Goal: Transaction & Acquisition: Download file/media

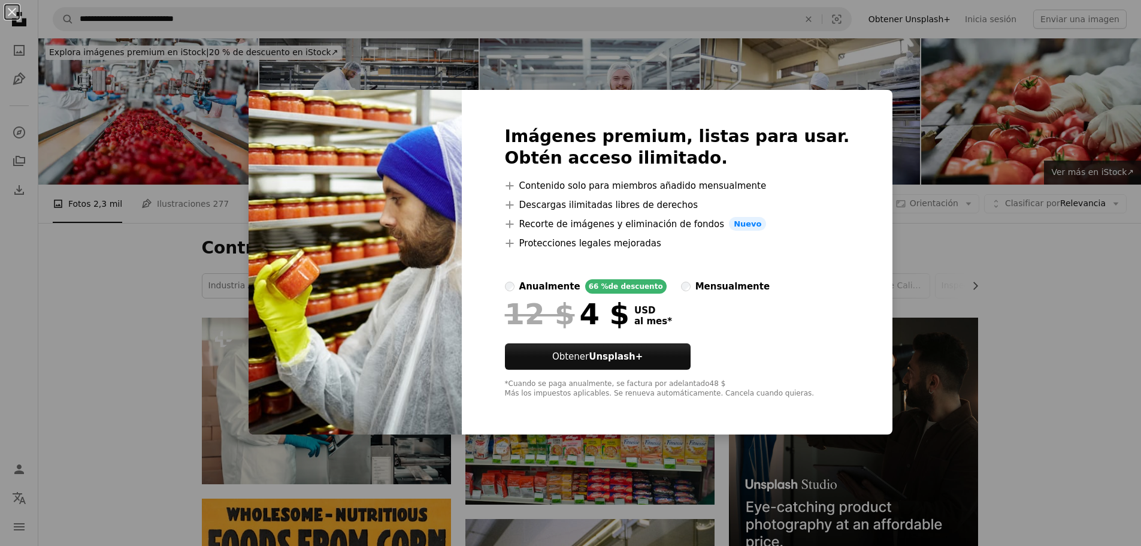
scroll to position [399, 0]
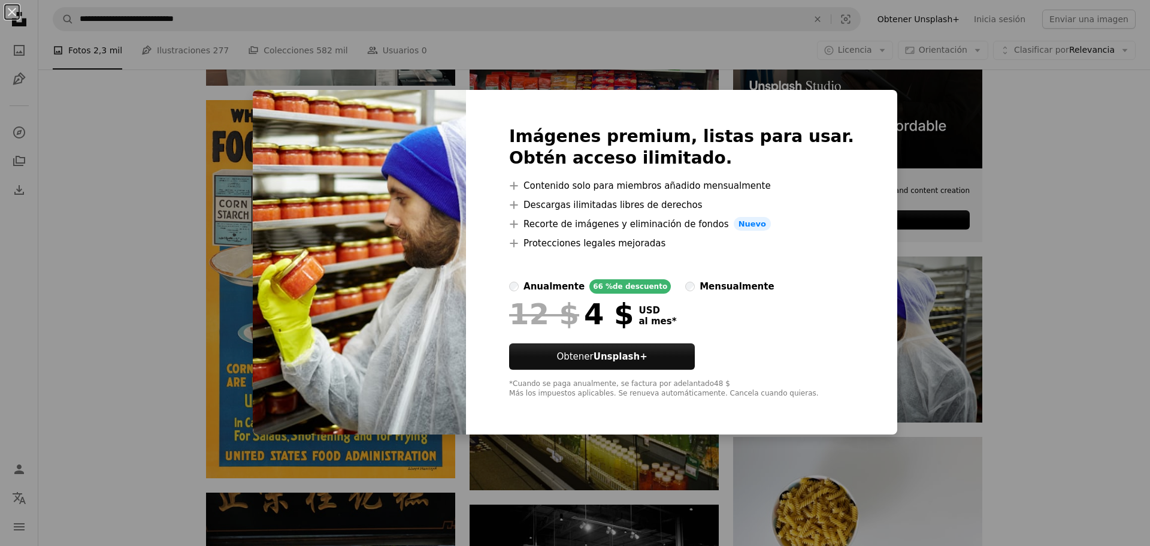
click at [1052, 357] on div "An X shape Imágenes premium, listas para usar. Obtén acceso ilimitado. A plus s…" at bounding box center [575, 273] width 1150 height 546
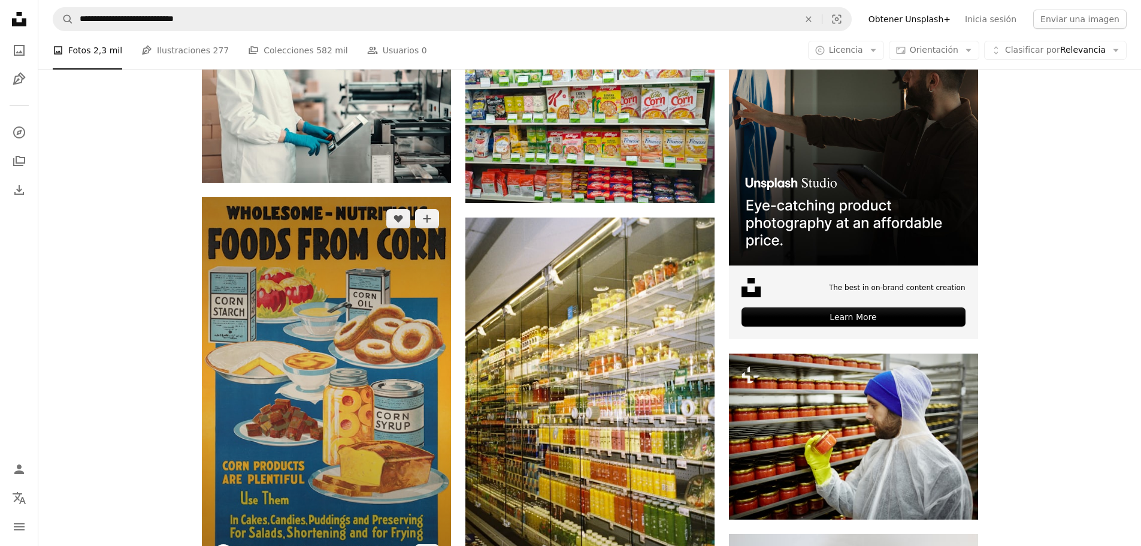
scroll to position [199, 0]
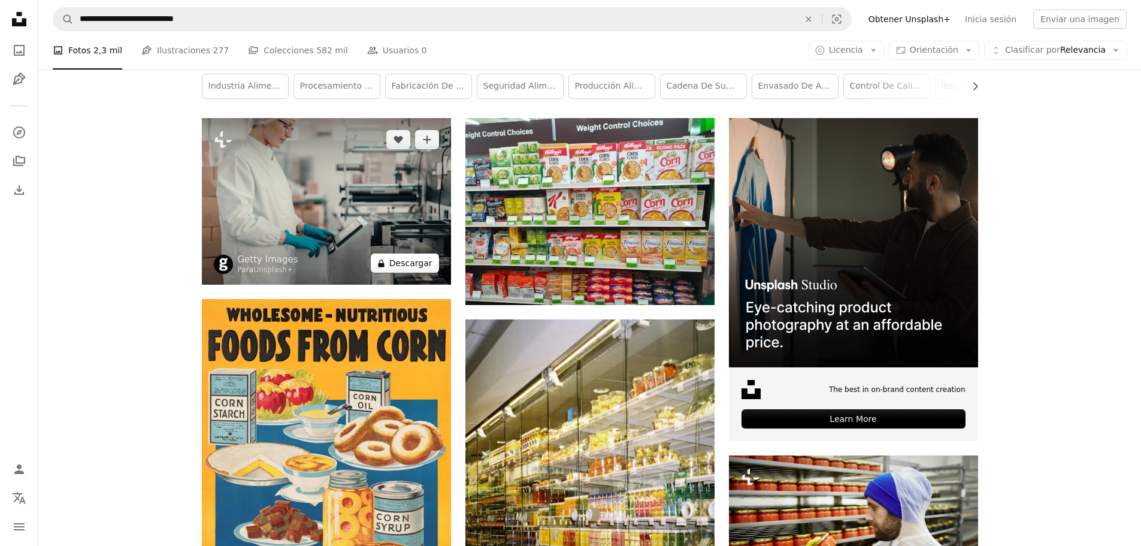
click at [421, 267] on button "A lock Descargar" at bounding box center [405, 262] width 68 height 19
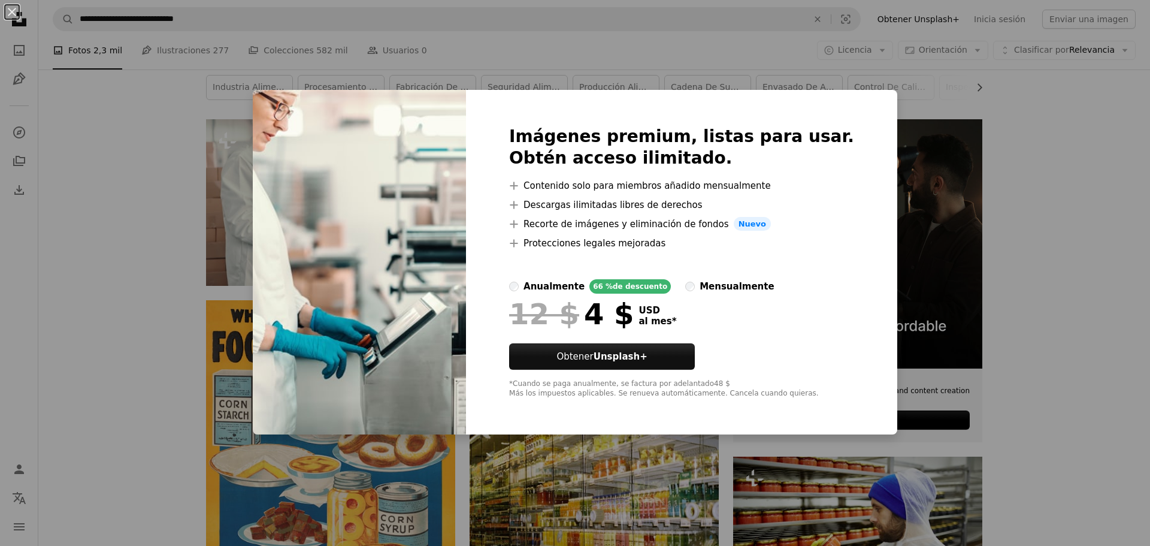
click at [128, 282] on div "An X shape Imágenes premium, listas para usar. Obtén acceso ilimitado. A plus s…" at bounding box center [575, 273] width 1150 height 546
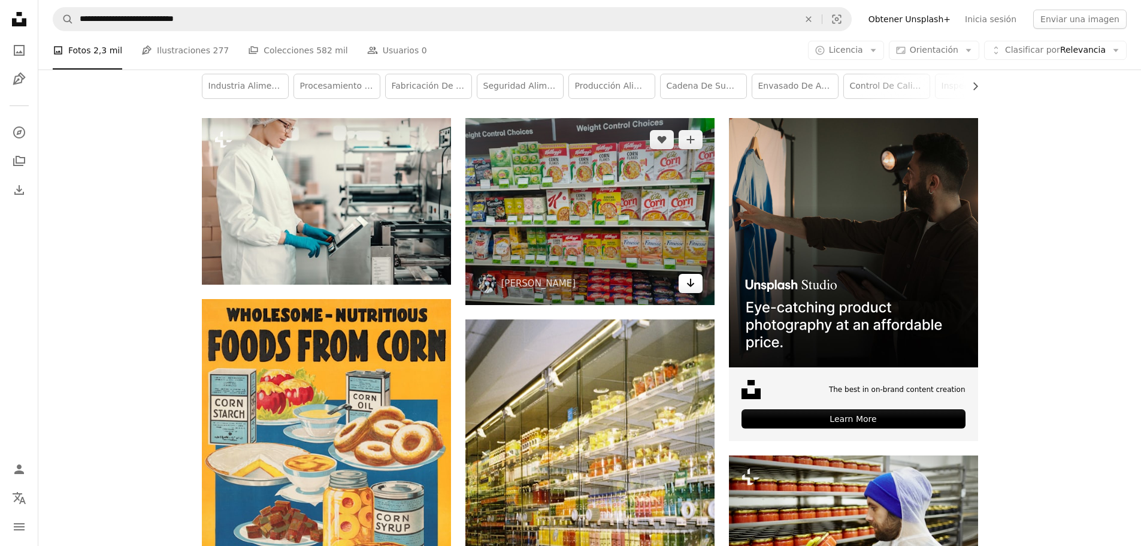
click at [694, 288] on icon "Arrow pointing down" at bounding box center [691, 283] width 10 height 14
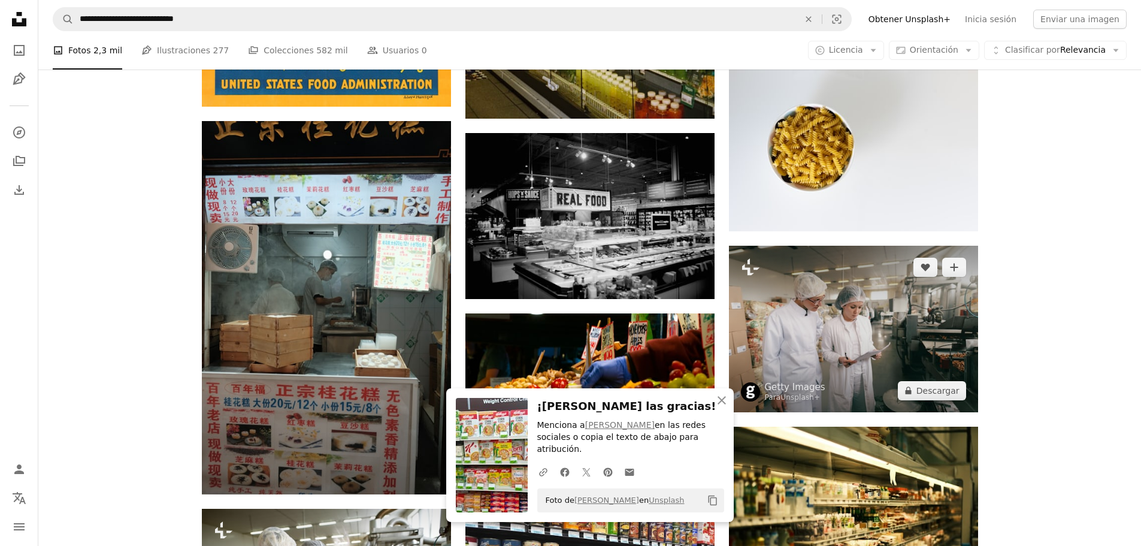
scroll to position [798, 0]
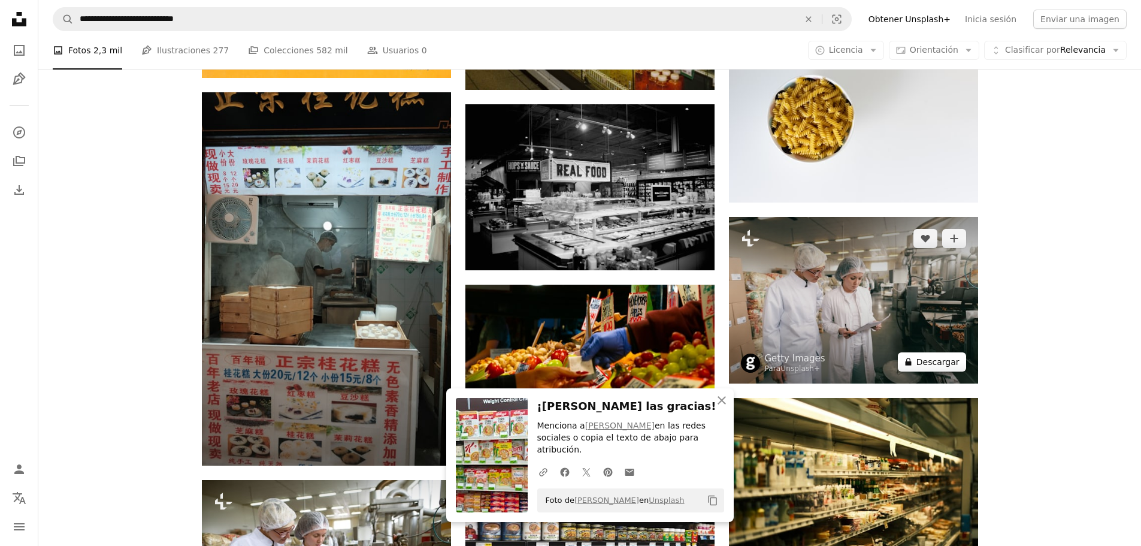
click at [939, 361] on button "A lock Descargar" at bounding box center [932, 361] width 68 height 19
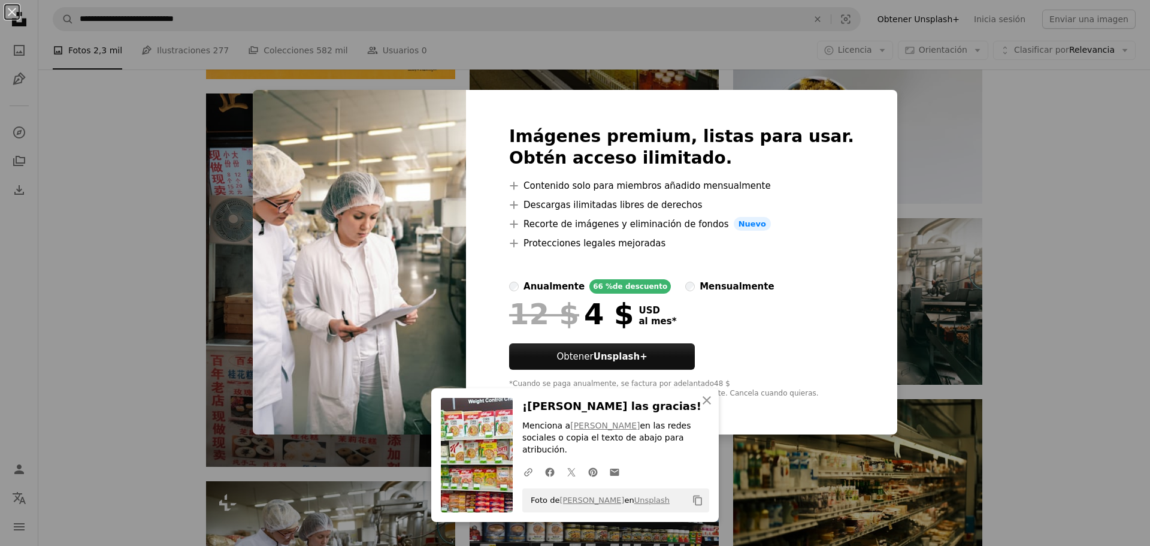
click at [1035, 351] on div "An X shape Imágenes premium, listas para usar. Obtén acceso ilimitado. A plus s…" at bounding box center [575, 273] width 1150 height 546
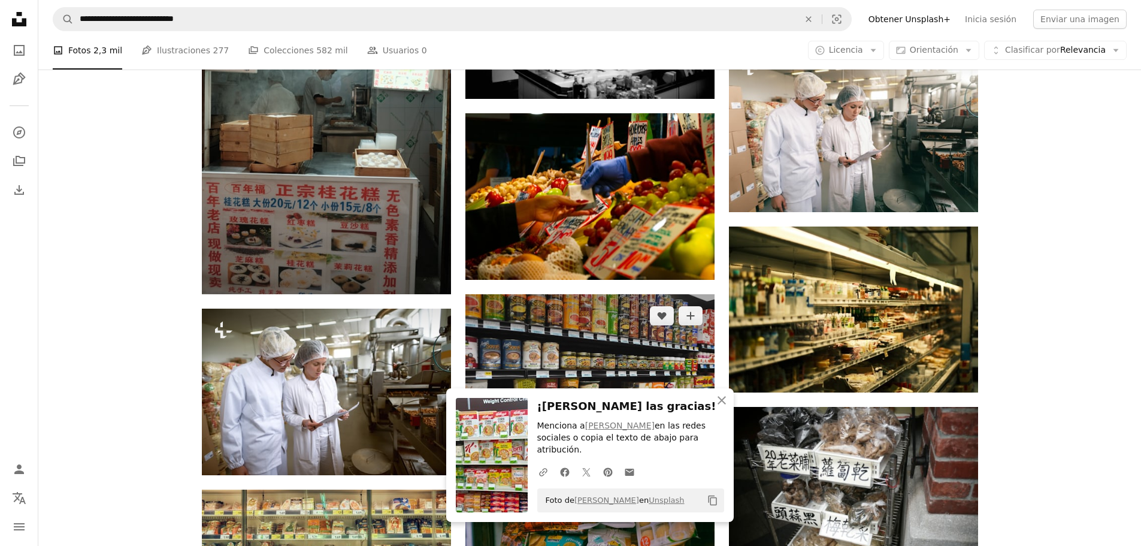
scroll to position [998, 0]
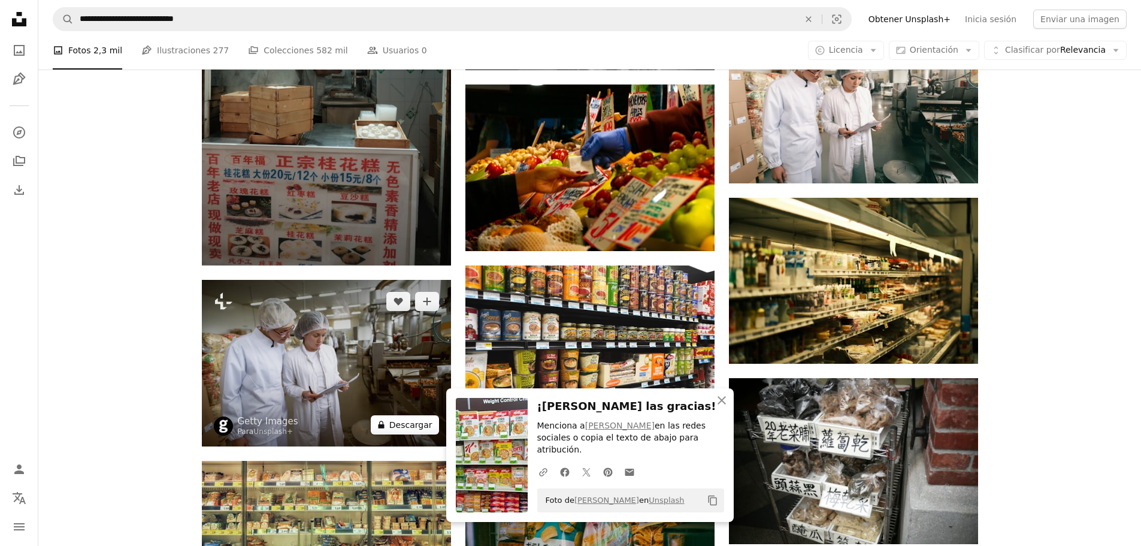
click at [415, 422] on button "A lock Descargar" at bounding box center [405, 424] width 68 height 19
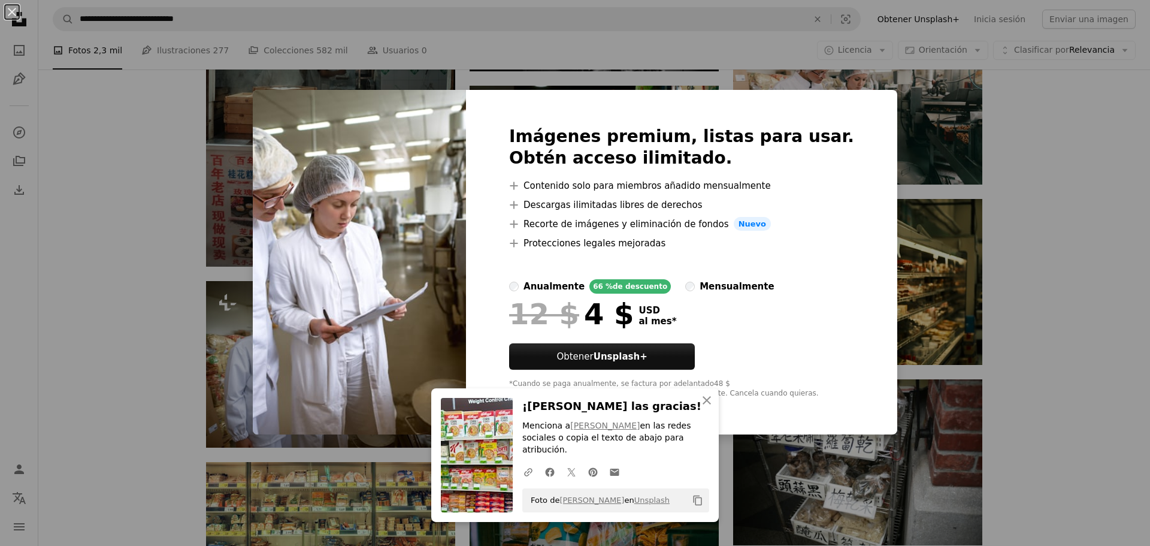
click at [130, 349] on div "An X shape Imágenes premium, listas para usar. Obtén acceso ilimitado. A plus s…" at bounding box center [575, 273] width 1150 height 546
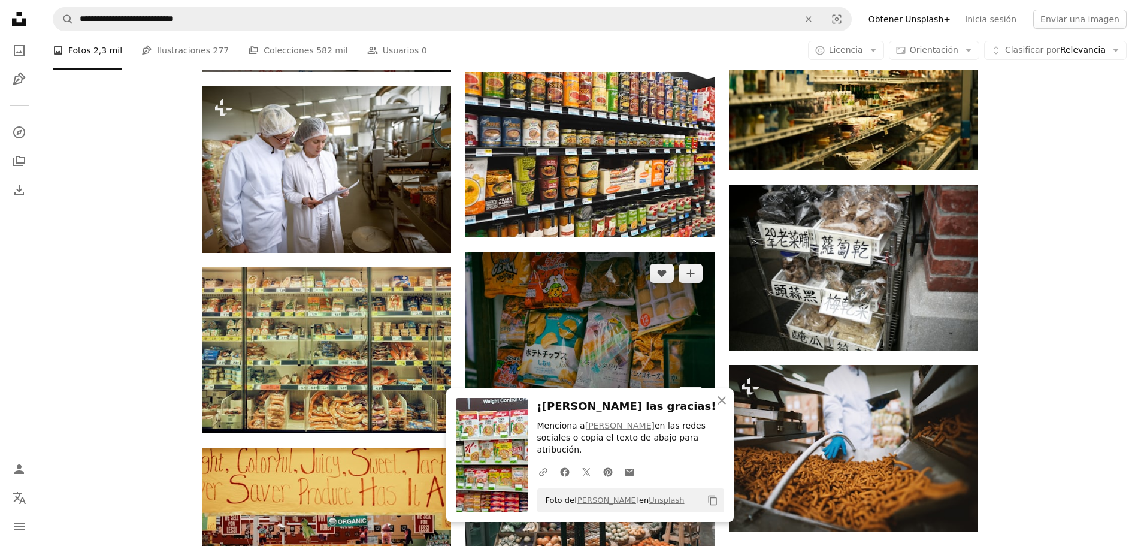
scroll to position [1198, 0]
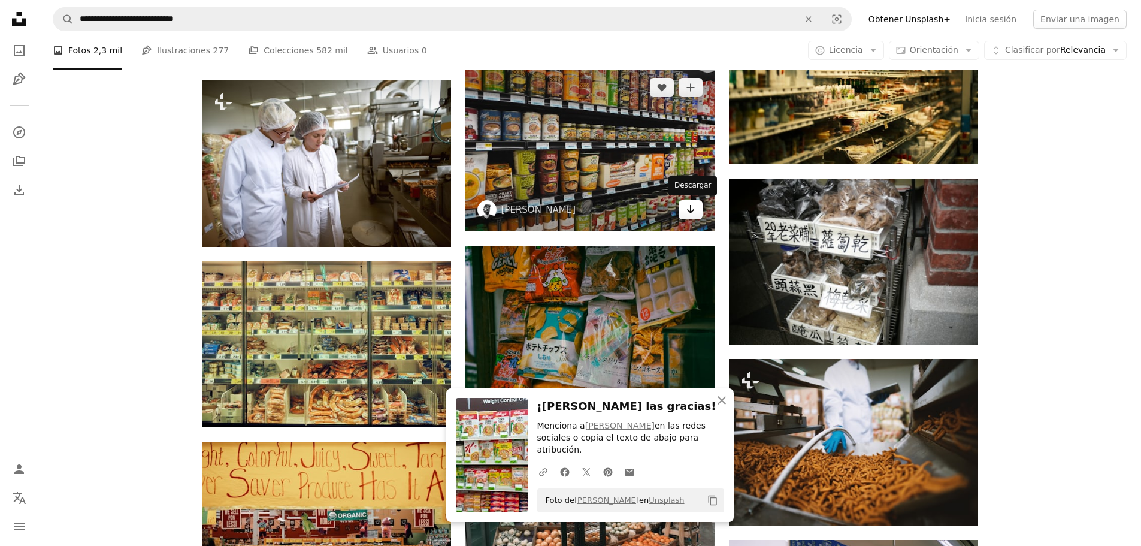
click at [692, 213] on icon "Arrow pointing down" at bounding box center [691, 209] width 10 height 14
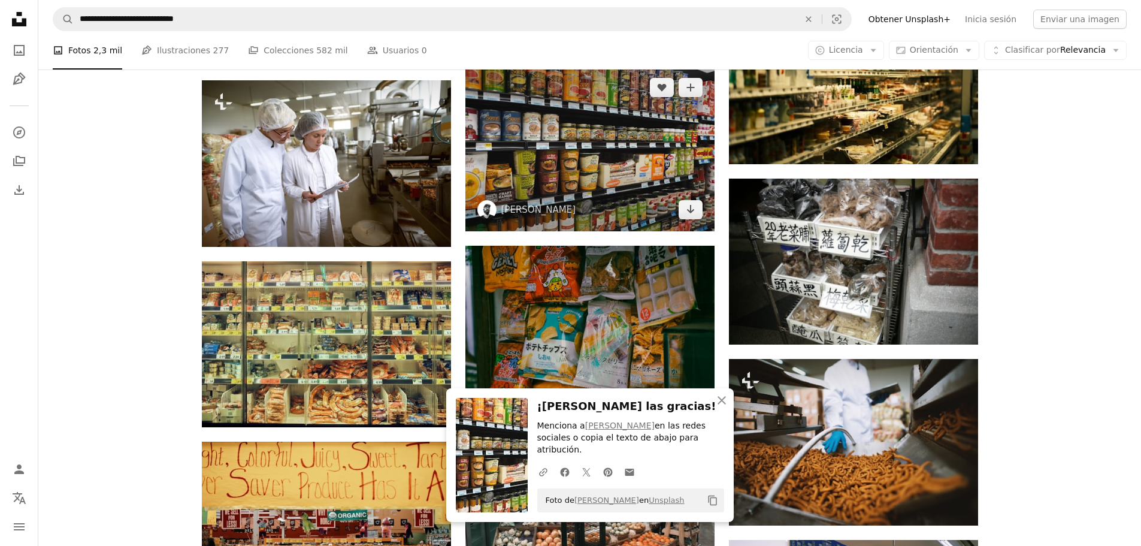
scroll to position [1298, 0]
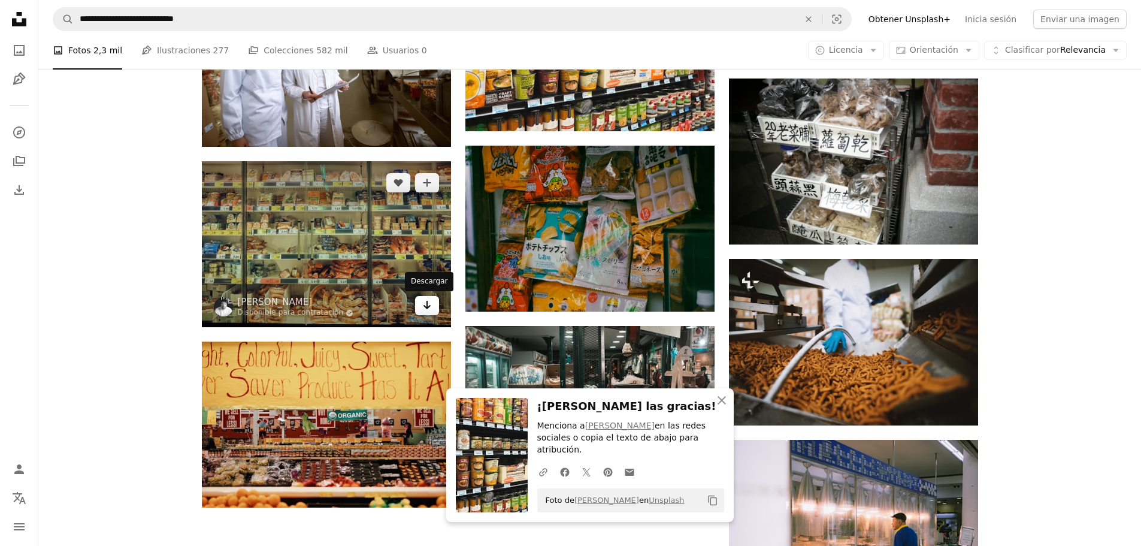
click at [427, 309] on icon "Arrow pointing down" at bounding box center [427, 305] width 10 height 14
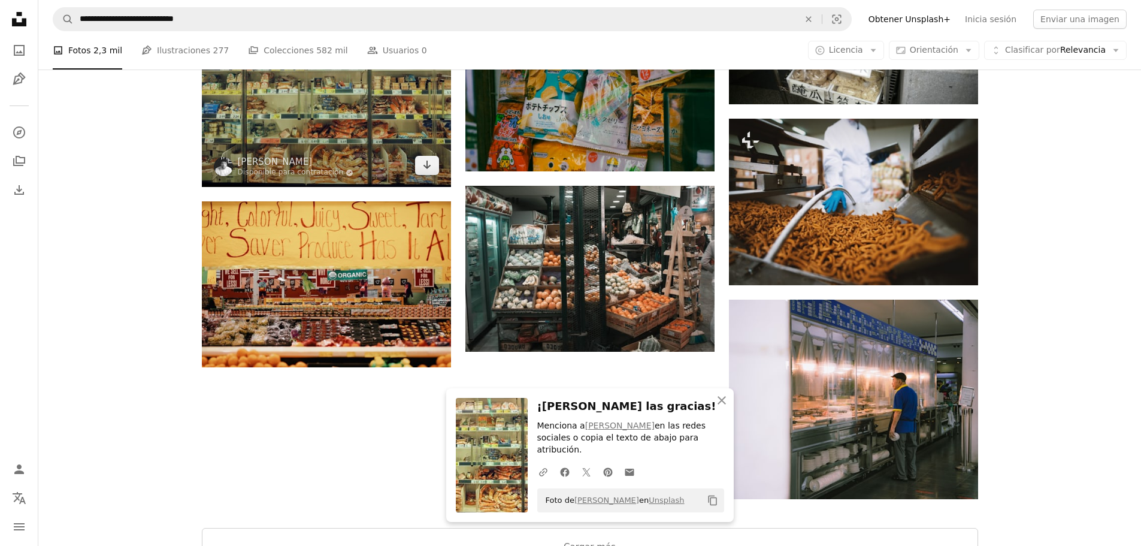
scroll to position [1397, 0]
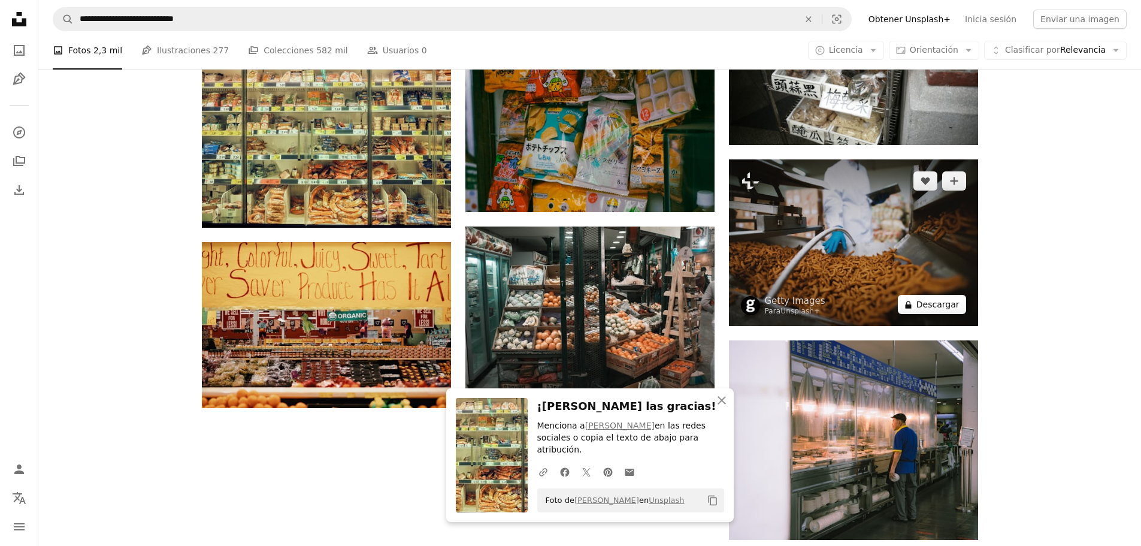
click at [956, 305] on button "A lock Descargar" at bounding box center [932, 304] width 68 height 19
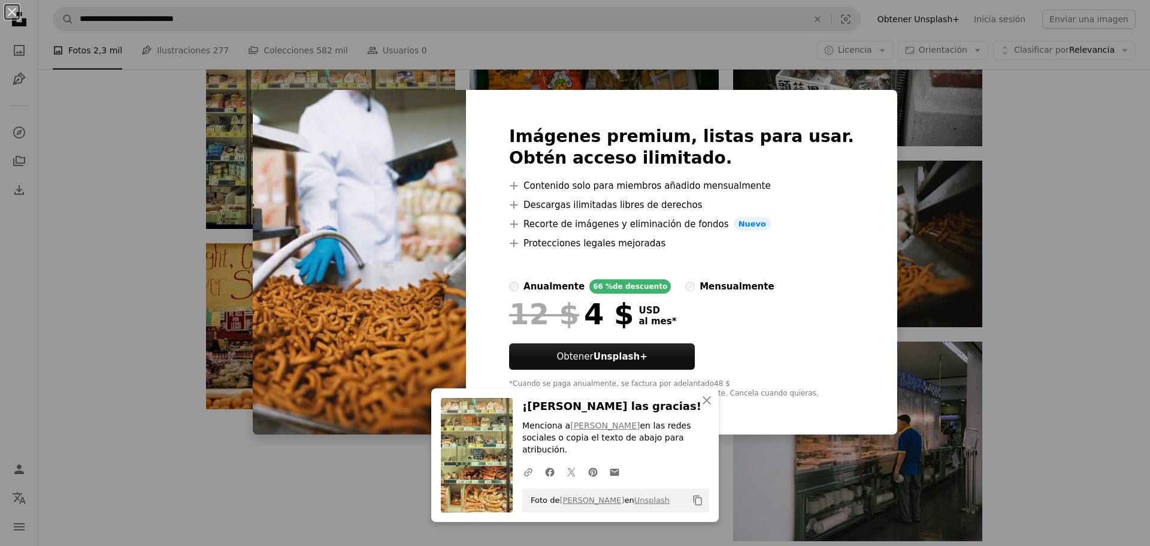
click at [1094, 305] on div "An X shape Imágenes premium, listas para usar. Obtén acceso ilimitado. A plus s…" at bounding box center [575, 273] width 1150 height 546
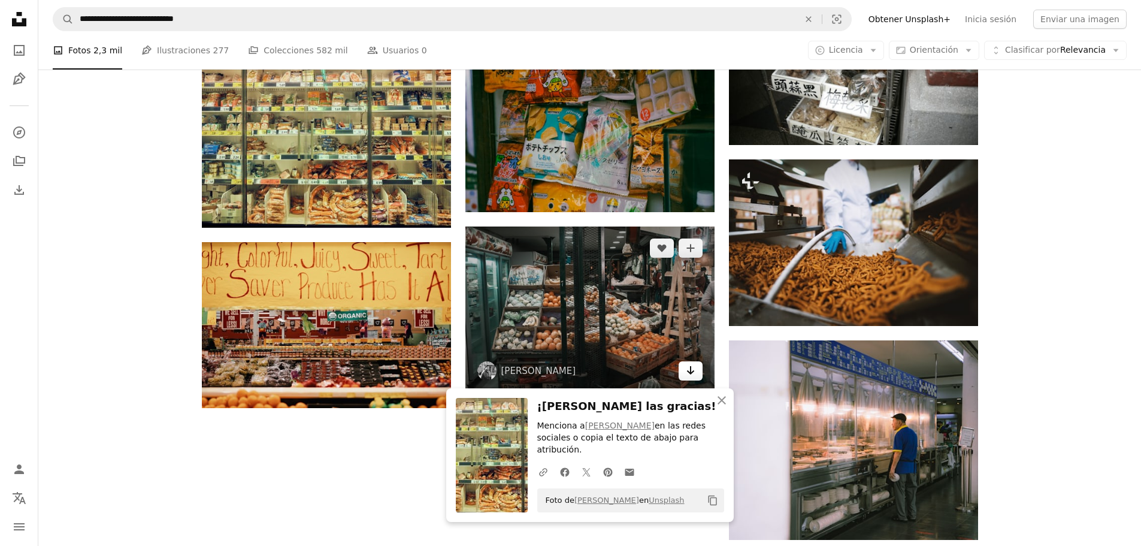
click at [689, 370] on icon "Arrow pointing down" at bounding box center [691, 370] width 10 height 14
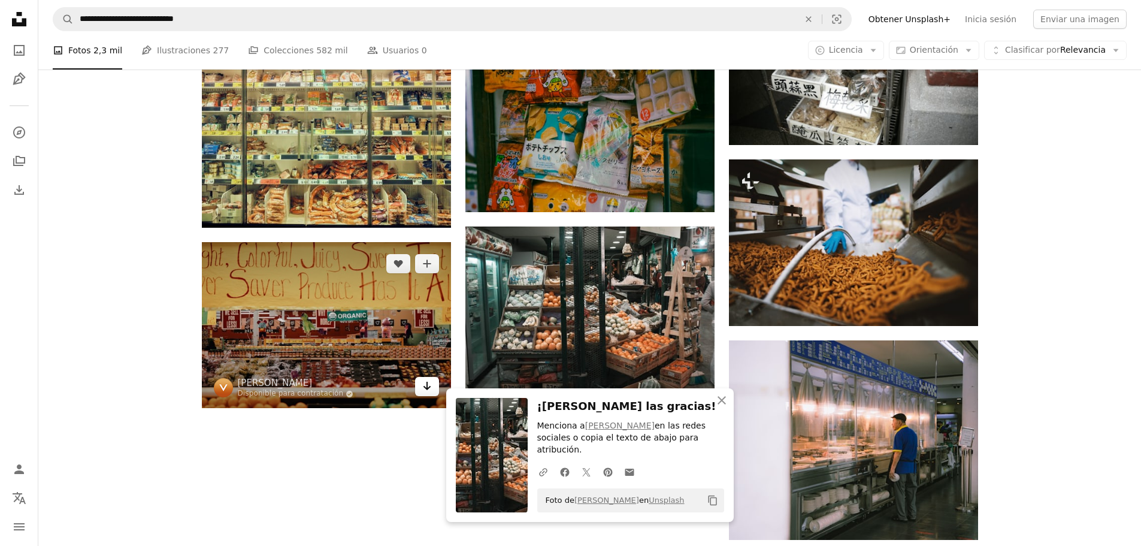
click at [435, 389] on link "Arrow pointing down" at bounding box center [427, 386] width 24 height 19
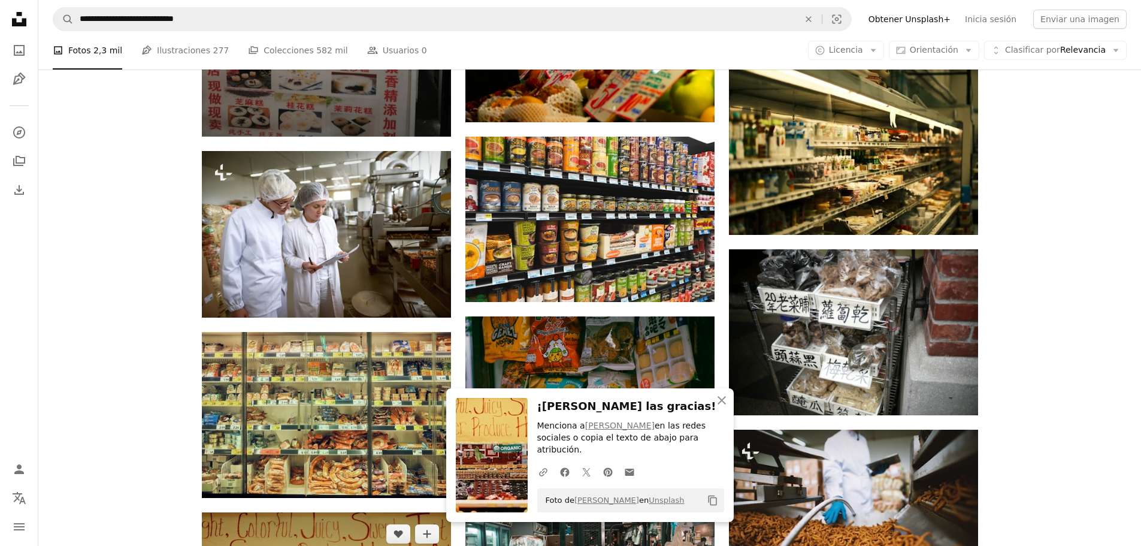
scroll to position [1098, 0]
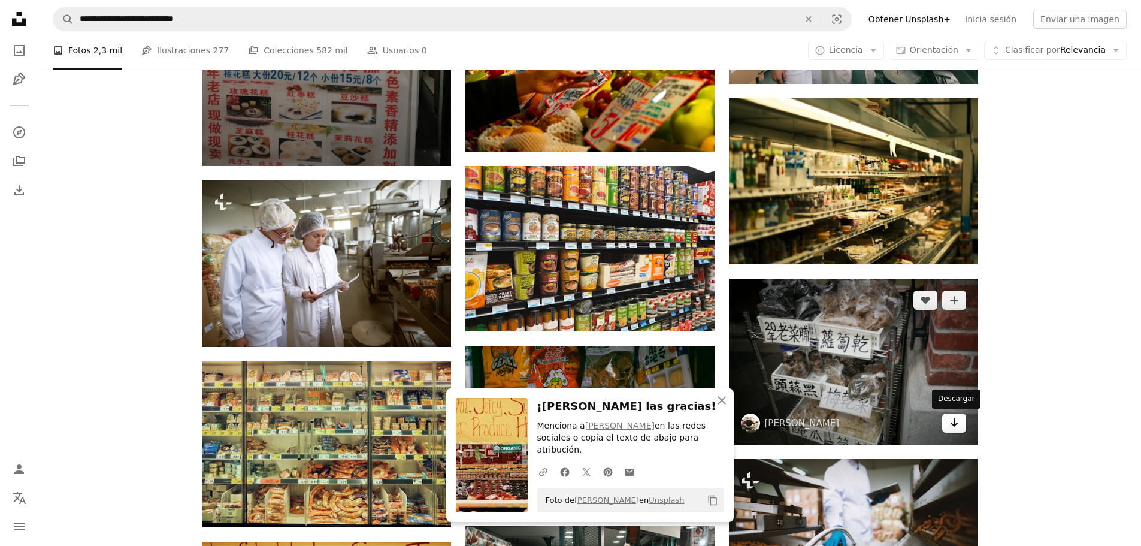
click at [958, 418] on icon "Arrow pointing down" at bounding box center [954, 422] width 10 height 14
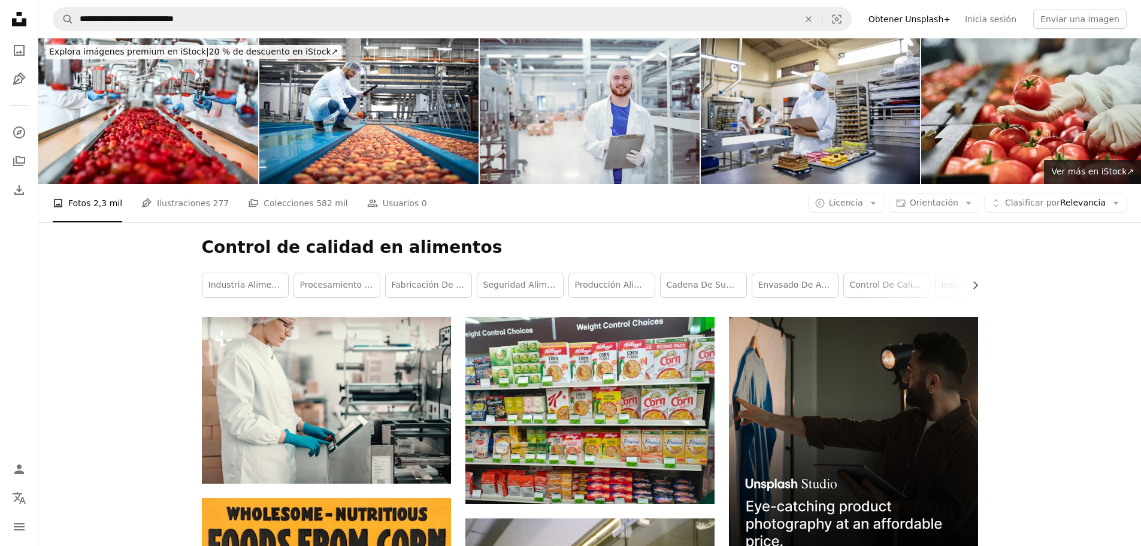
scroll to position [0, 0]
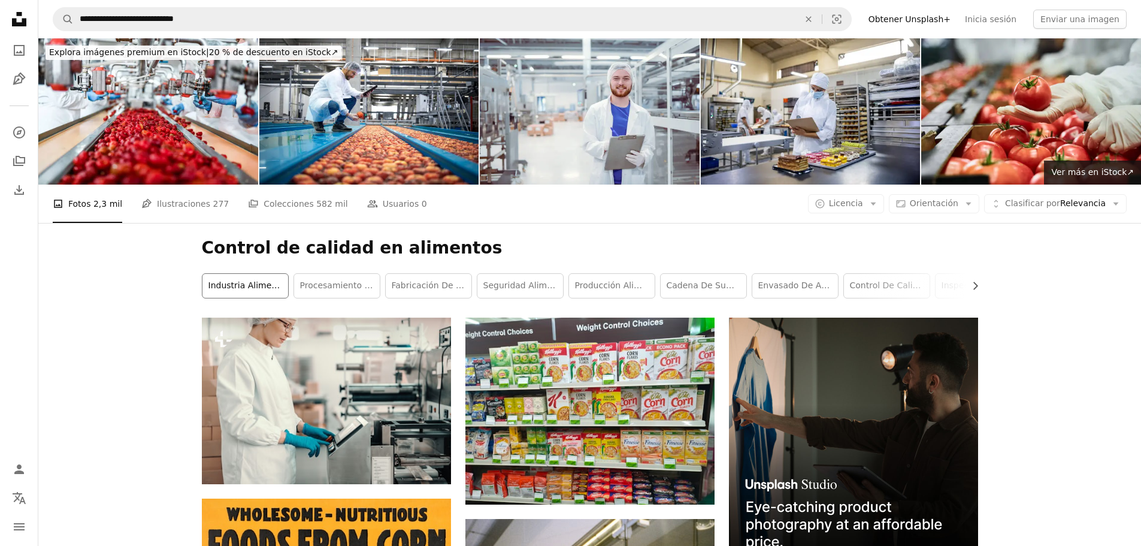
click at [259, 295] on link "industria alimentarium" at bounding box center [245, 286] width 86 height 24
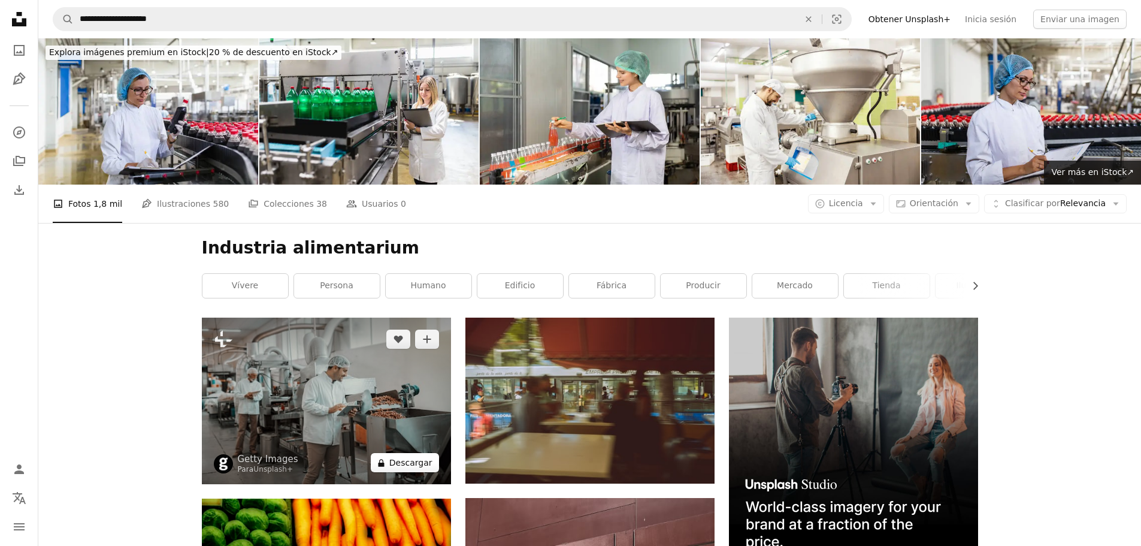
click at [435, 462] on button "A lock Descargar" at bounding box center [405, 462] width 68 height 19
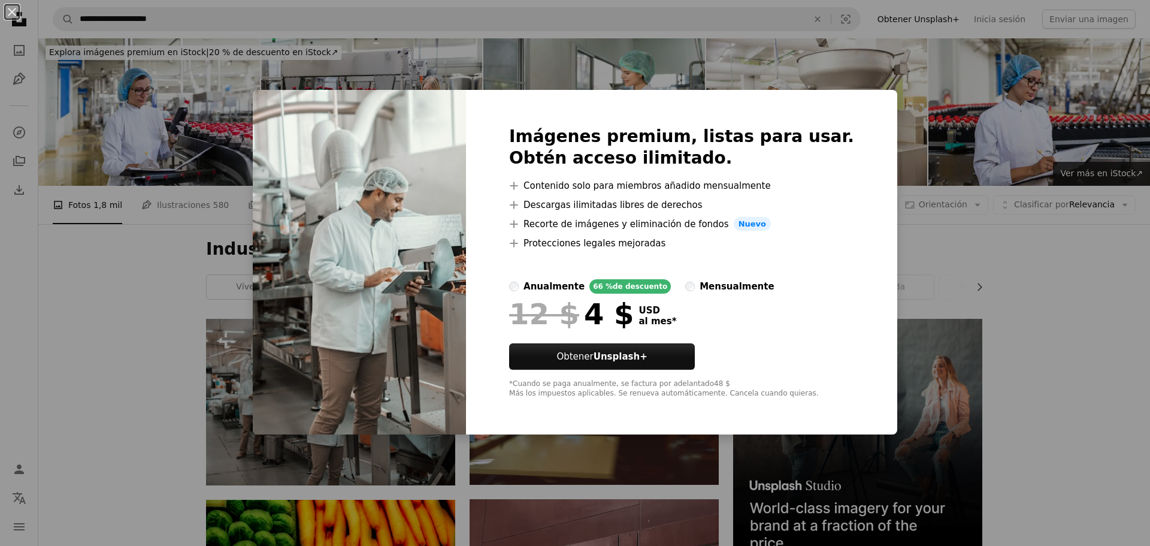
drag, startPoint x: 105, startPoint y: 385, endPoint x: 182, endPoint y: 393, distance: 77.7
click at [102, 383] on div "An X shape Imágenes premium, listas para usar. Obtén acceso ilimitado. A plus s…" at bounding box center [575, 273] width 1150 height 546
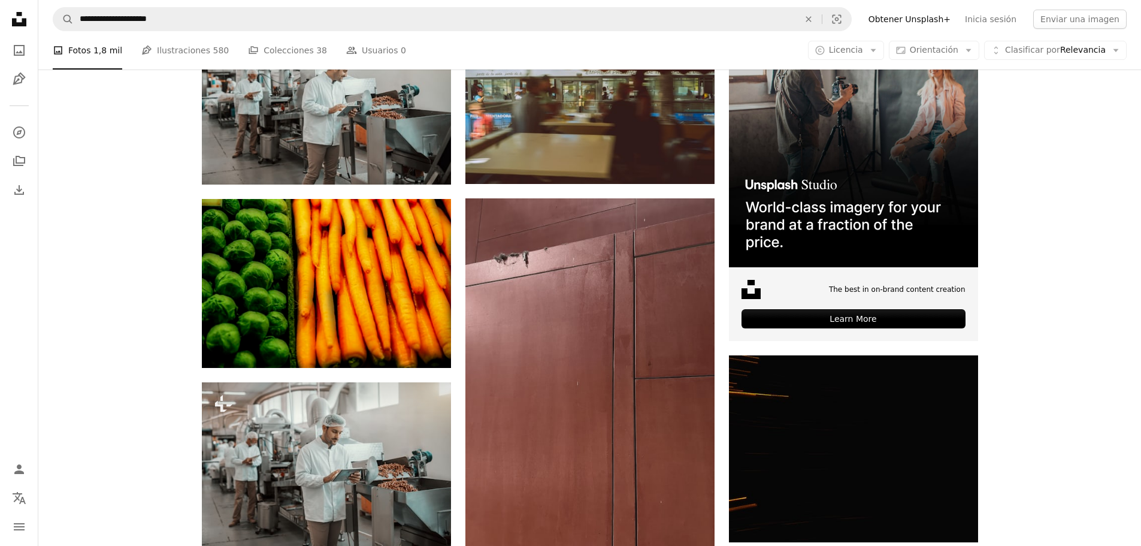
scroll to position [399, 0]
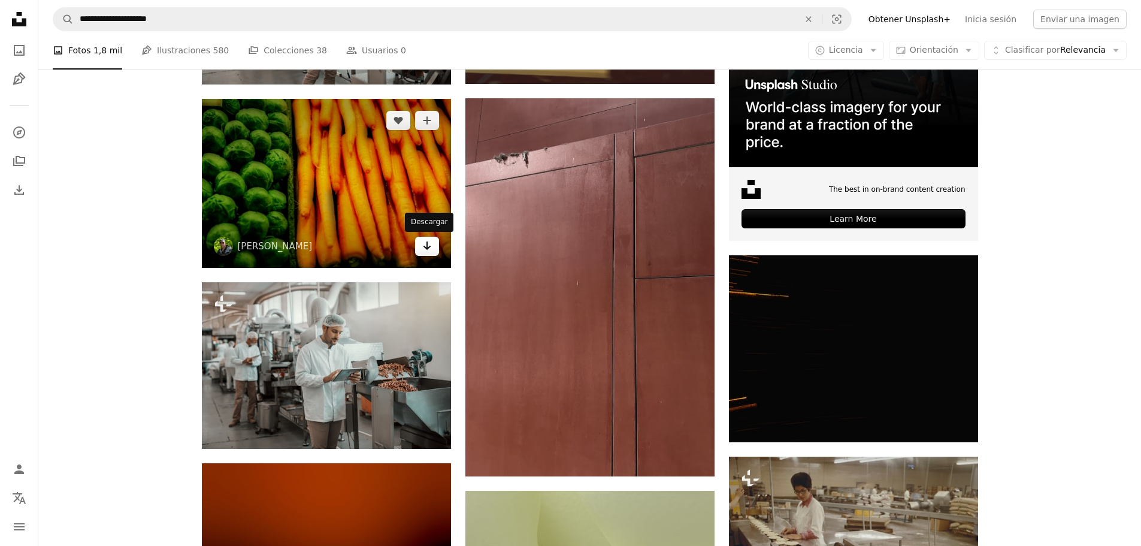
click at [431, 246] on icon "Arrow pointing down" at bounding box center [427, 245] width 10 height 14
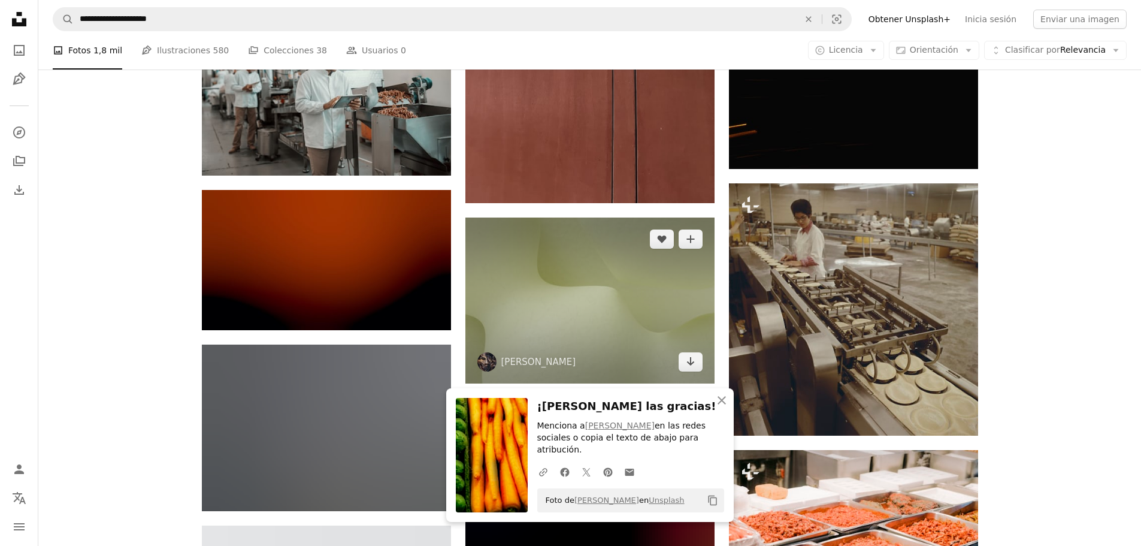
scroll to position [699, 0]
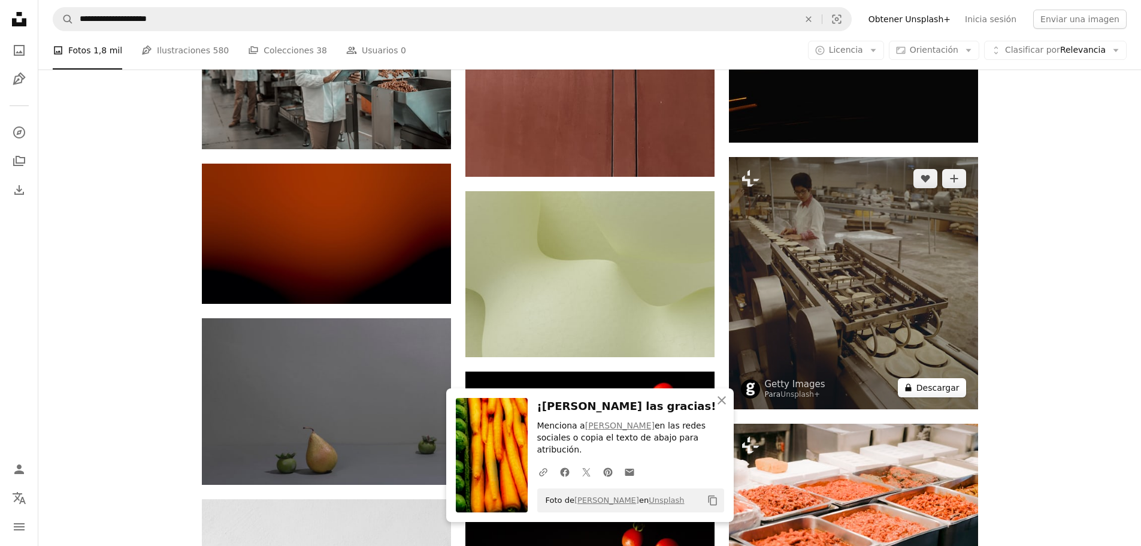
click at [952, 385] on button "A lock Descargar" at bounding box center [932, 387] width 68 height 19
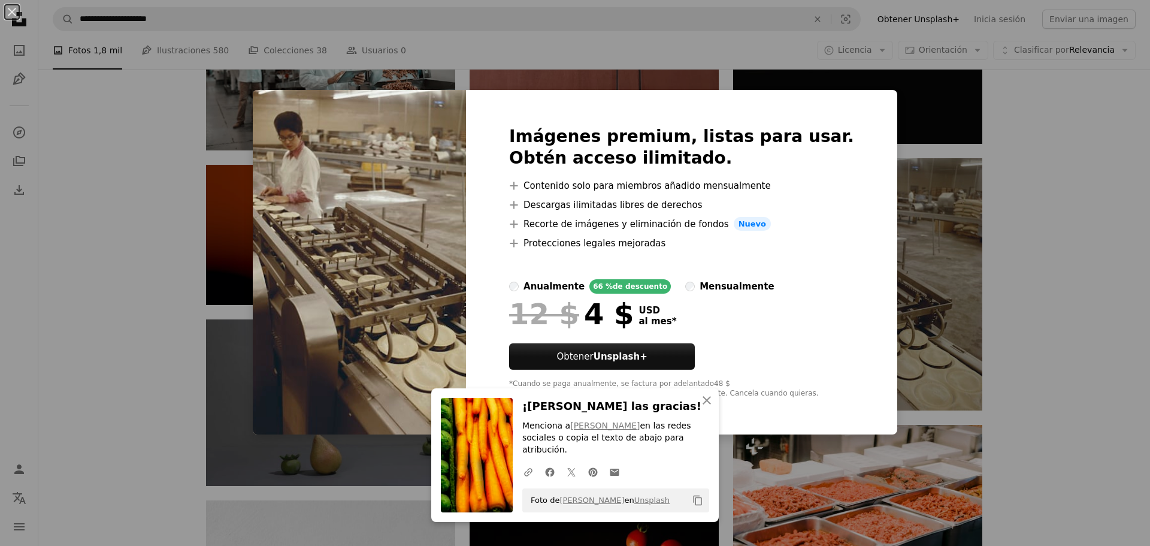
click at [1054, 366] on div "An X shape Imágenes premium, listas para usar. Obtén acceso ilimitado. A plus s…" at bounding box center [575, 273] width 1150 height 546
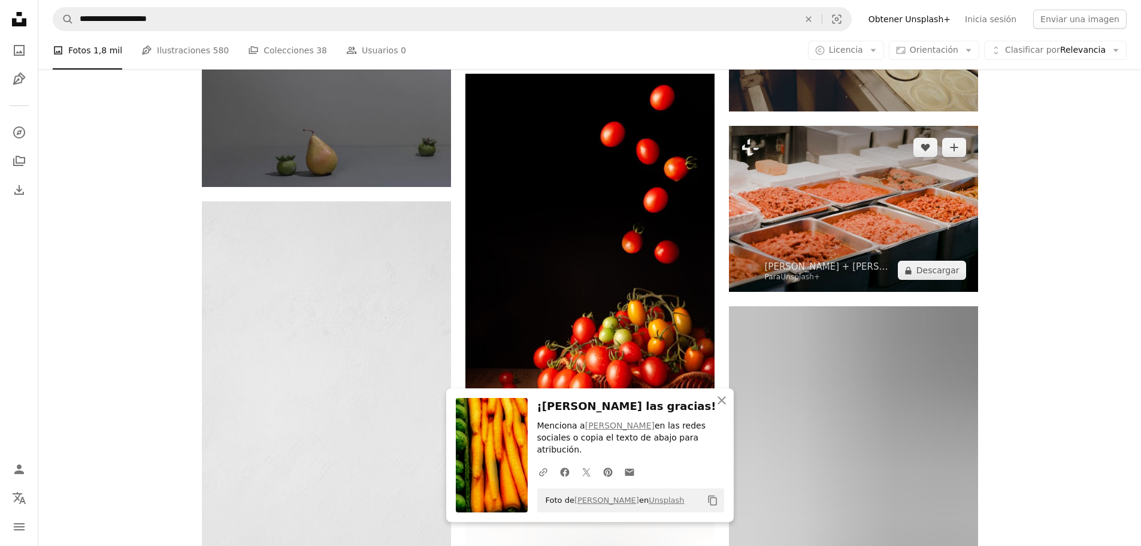
scroll to position [998, 0]
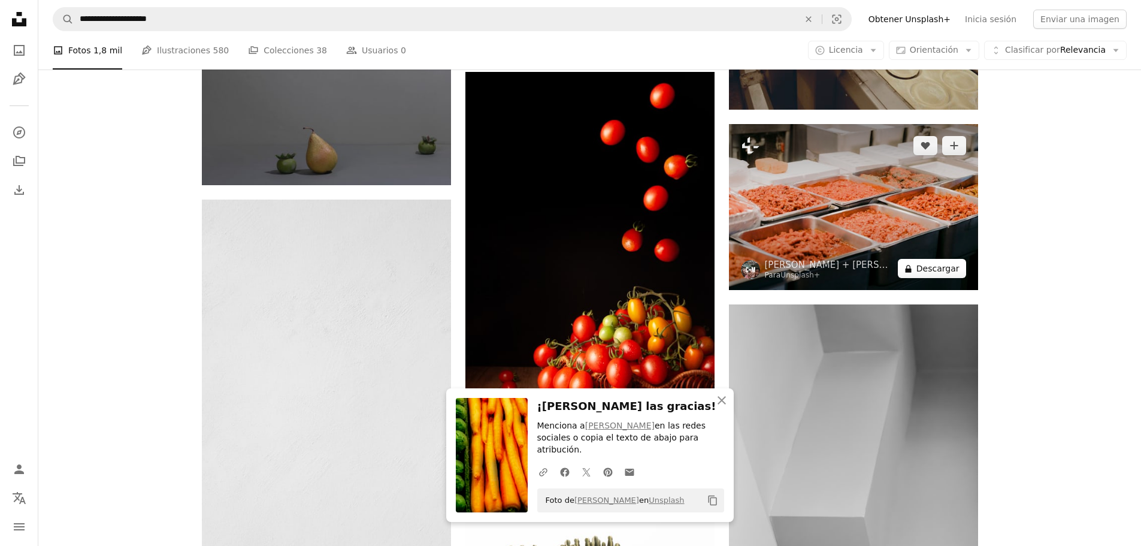
click at [941, 271] on button "A lock Descargar" at bounding box center [932, 268] width 68 height 19
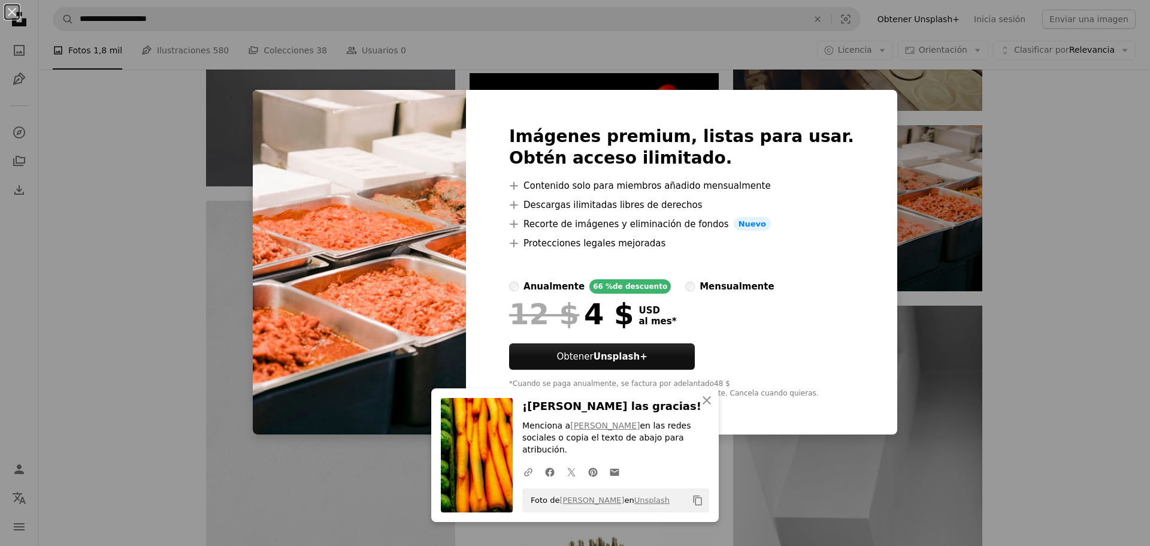
click at [1060, 270] on div "An X shape Imágenes premium, listas para usar. Obtén acceso ilimitado. A plus s…" at bounding box center [575, 273] width 1150 height 546
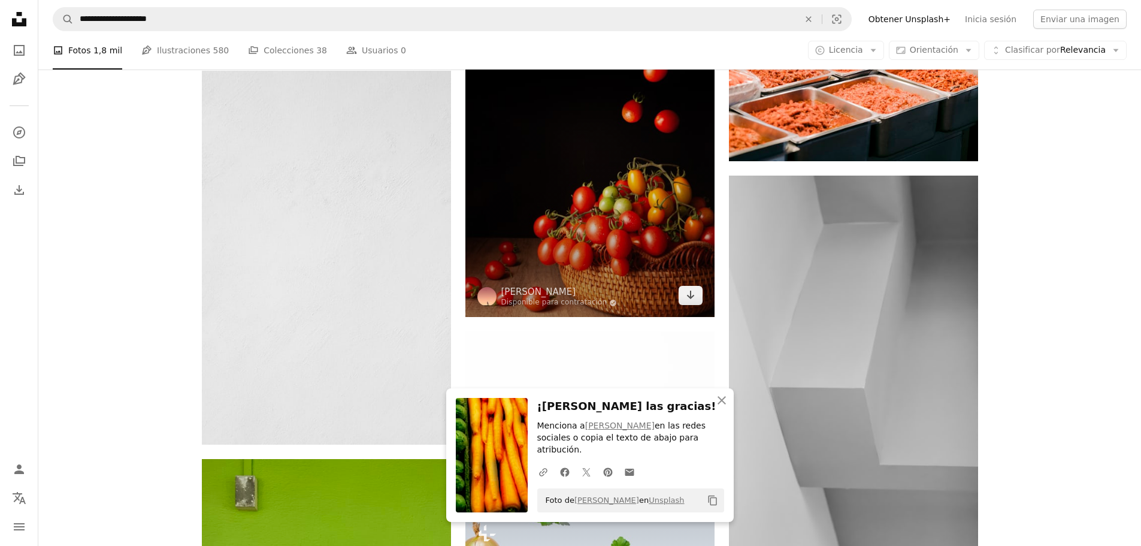
scroll to position [1098, 0]
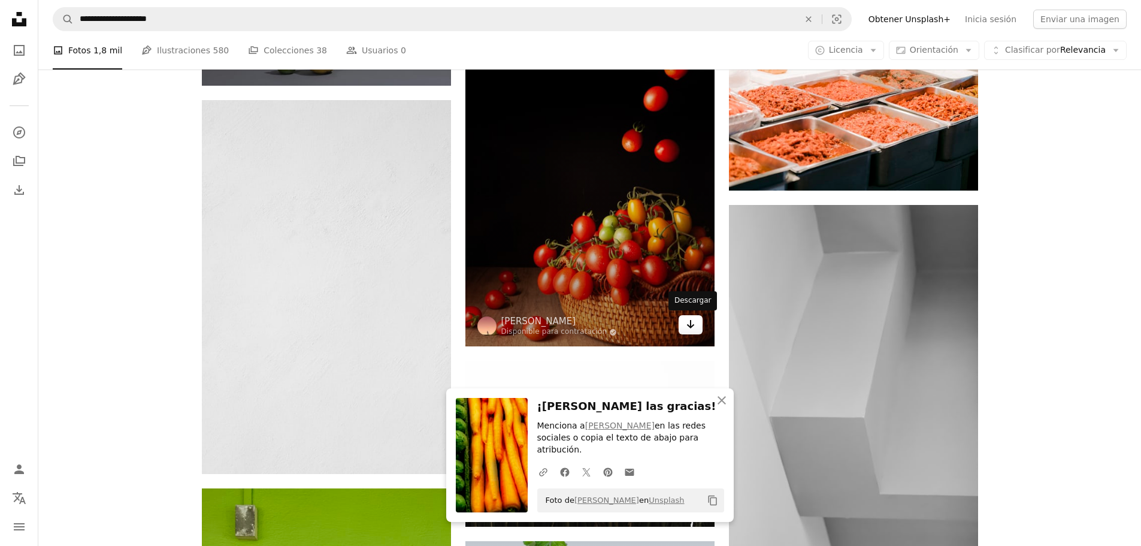
click at [698, 326] on link "Arrow pointing down" at bounding box center [691, 324] width 24 height 19
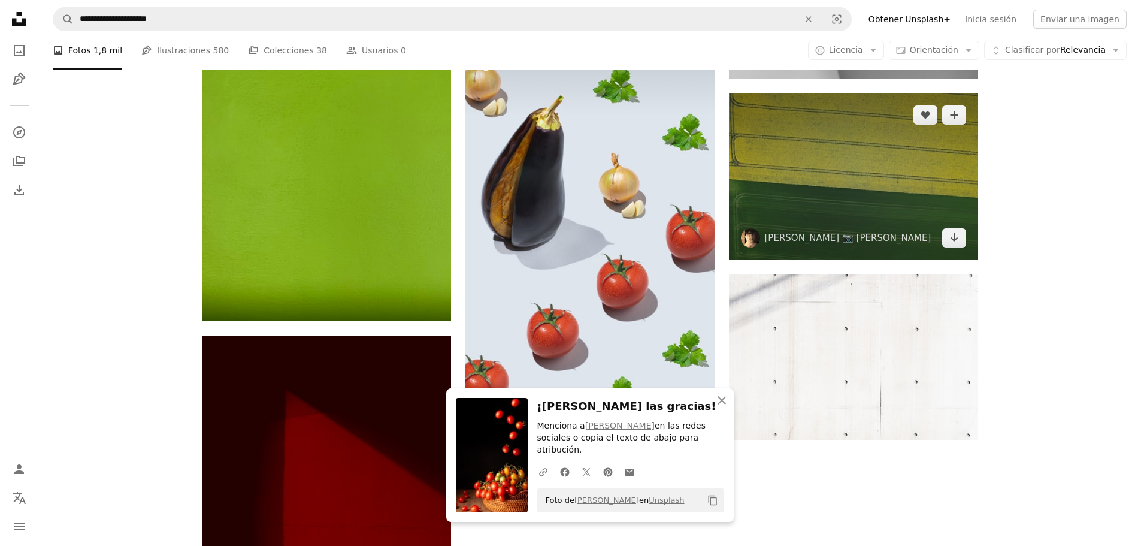
scroll to position [1697, 0]
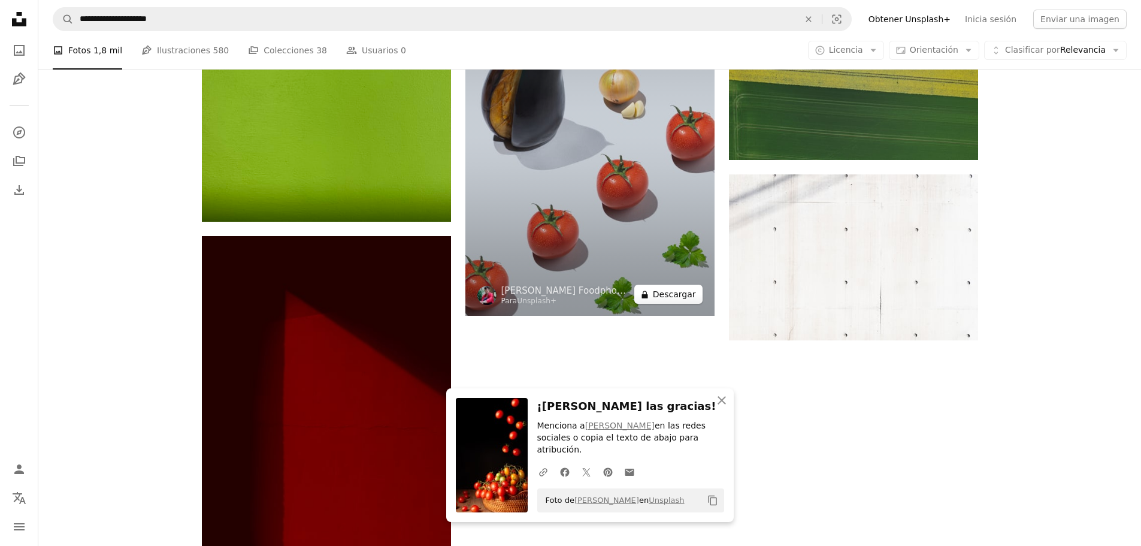
click at [692, 294] on button "A lock Descargar" at bounding box center [668, 293] width 68 height 19
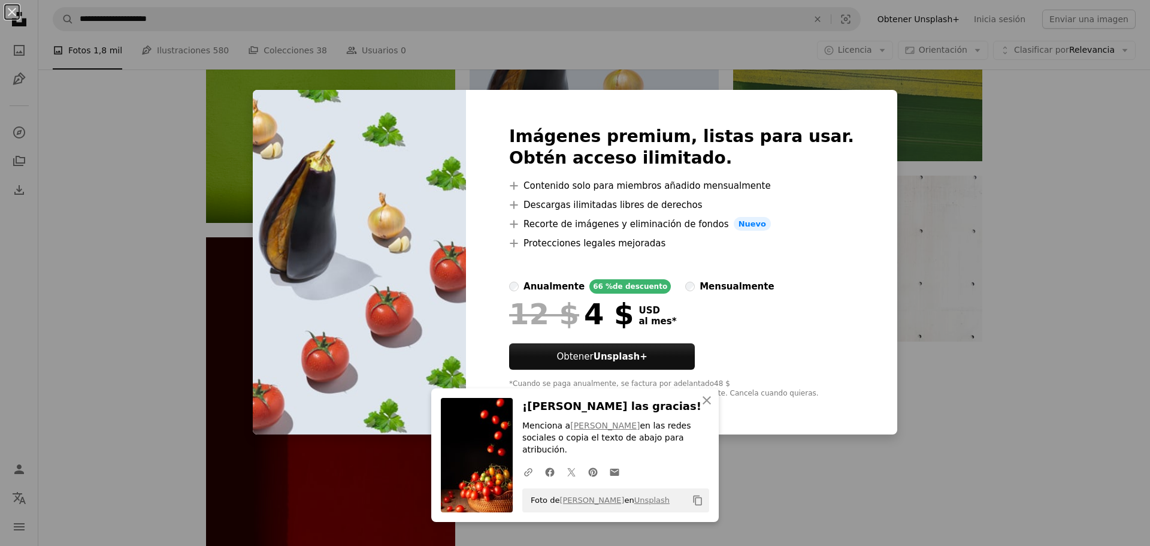
click at [979, 376] on div "An X shape Imágenes premium, listas para usar. Obtén acceso ilimitado. A plus s…" at bounding box center [575, 273] width 1150 height 546
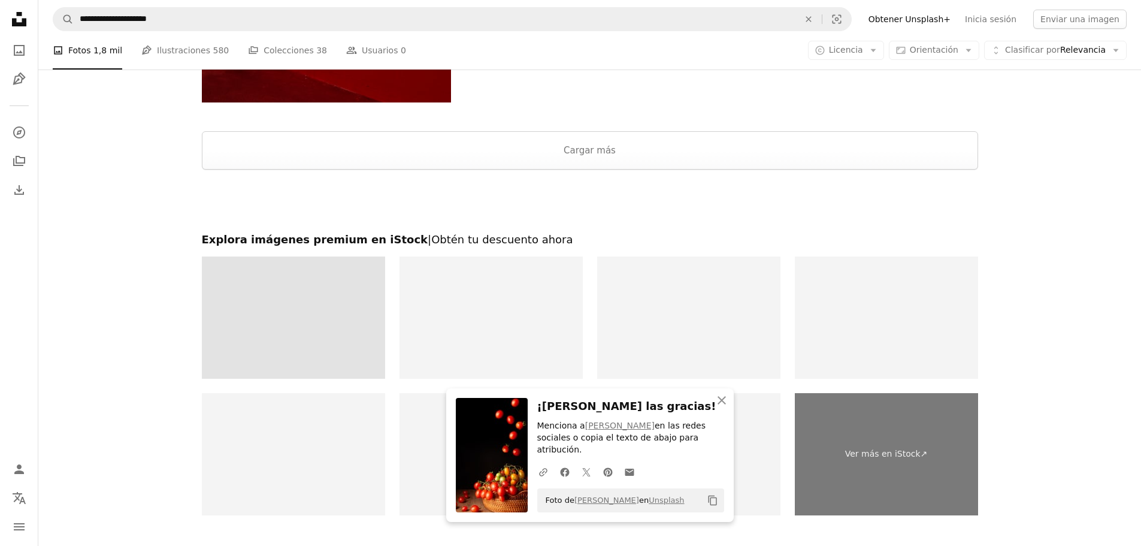
scroll to position [2296, 0]
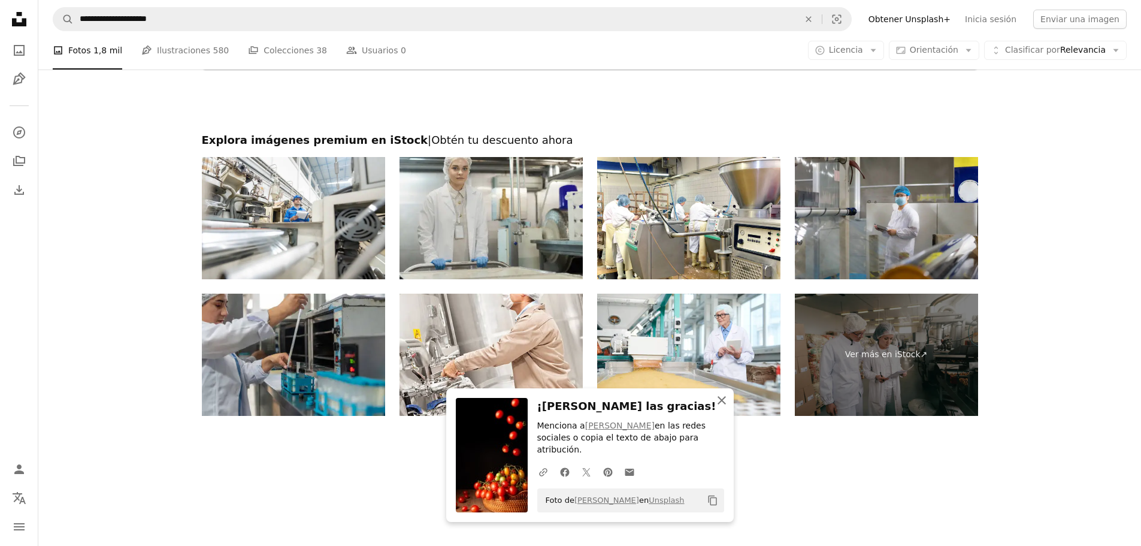
click at [727, 407] on icon "An X shape" at bounding box center [722, 400] width 14 height 14
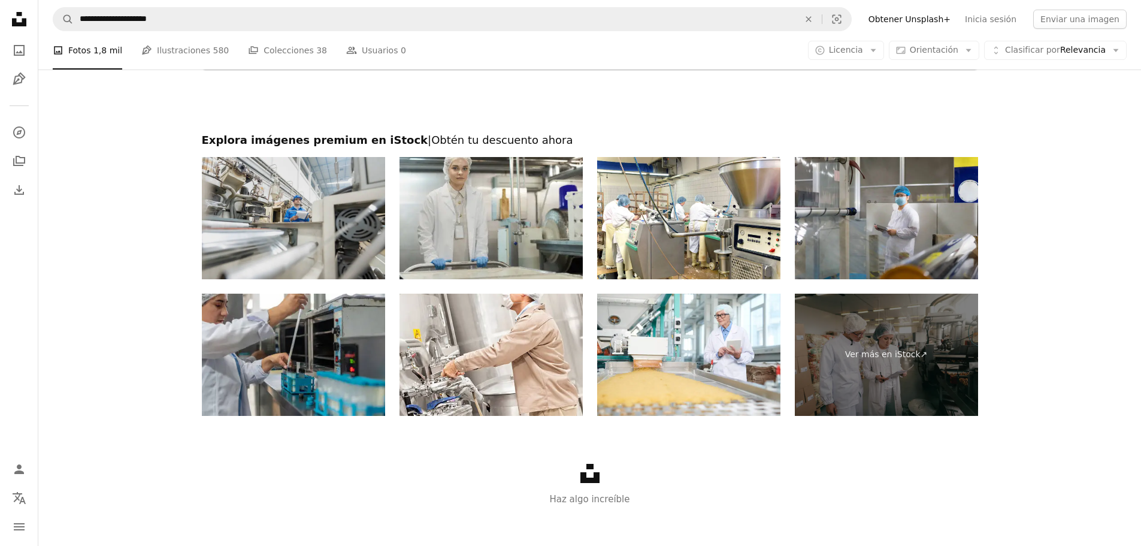
click at [343, 219] on img at bounding box center [293, 218] width 183 height 122
